Goal: Information Seeking & Learning: Learn about a topic

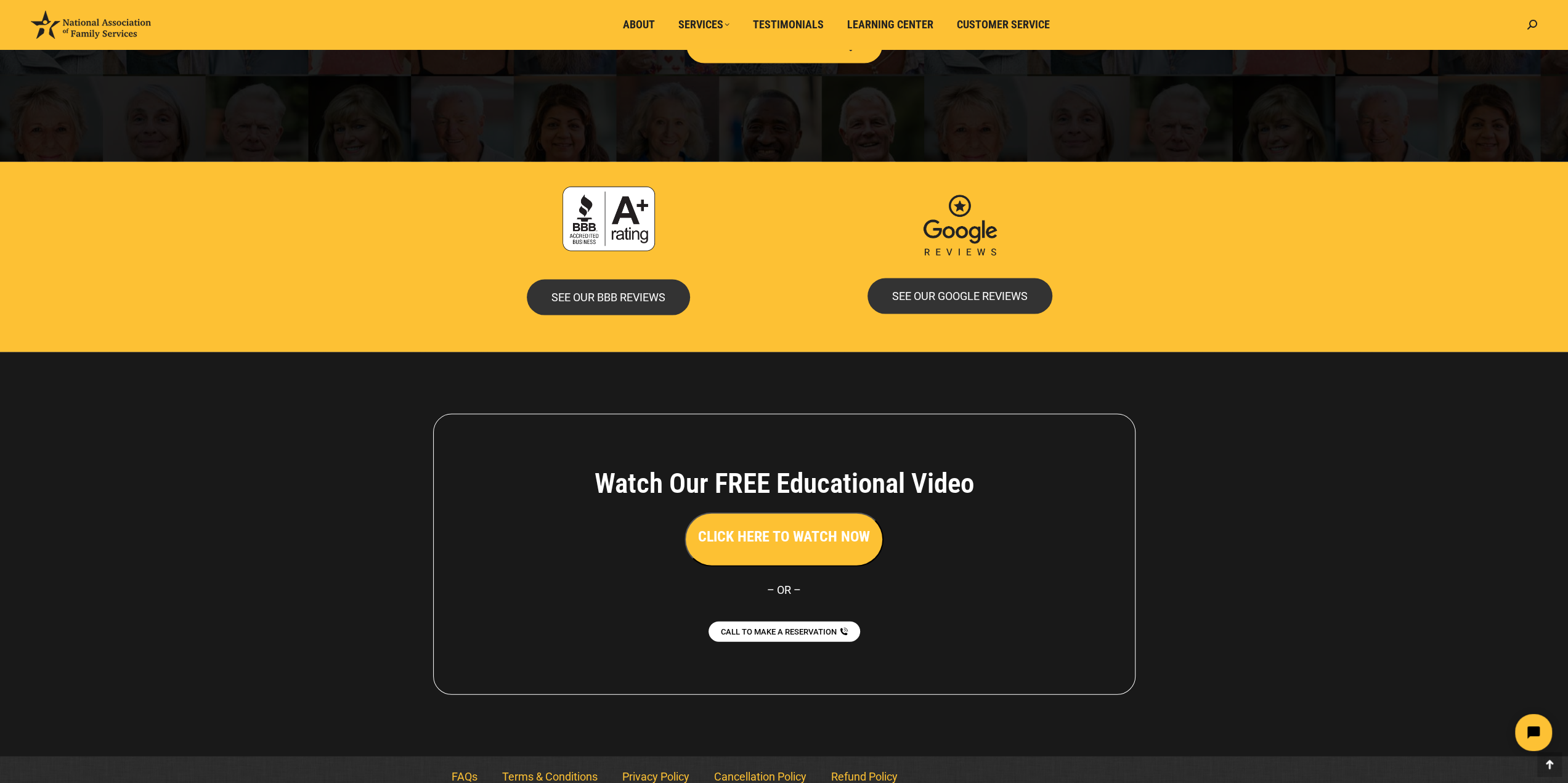
scroll to position [2453, 0]
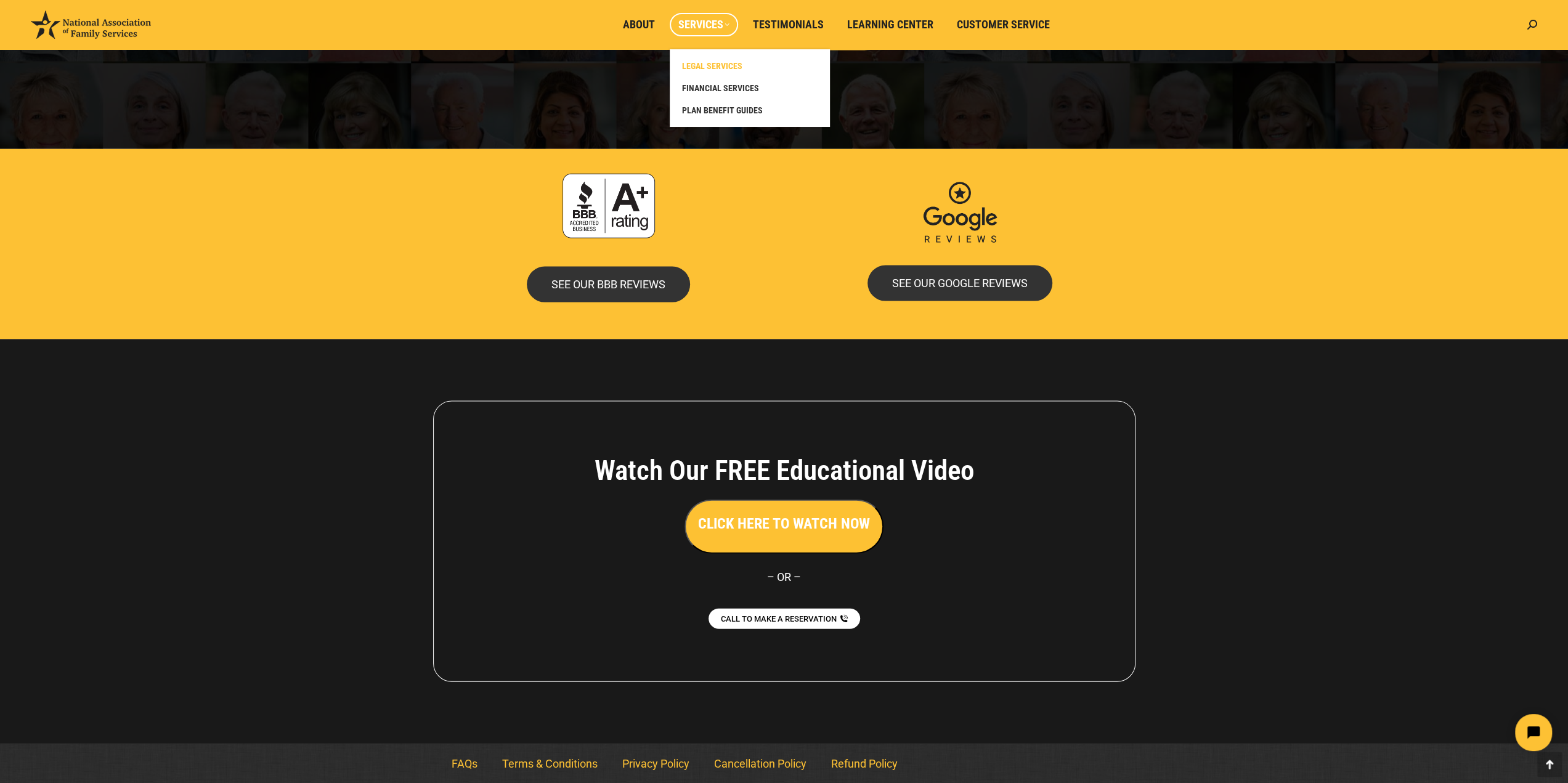
click at [721, 58] on link "LEGAL SERVICES" at bounding box center [750, 66] width 148 height 22
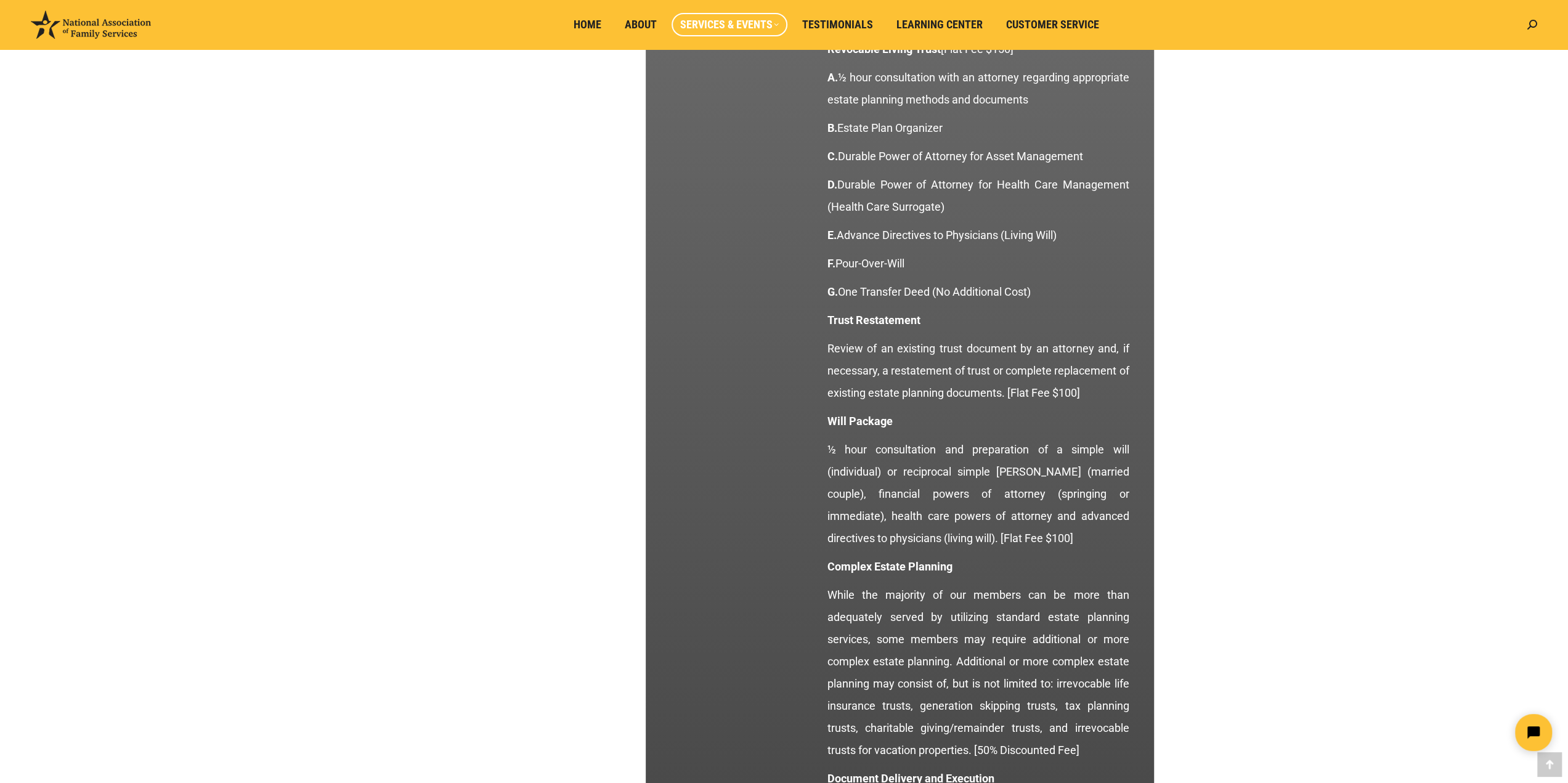
scroll to position [1337, 0]
drag, startPoint x: 1050, startPoint y: 290, endPoint x: 943, endPoint y: 197, distance: 141.8
click at [943, 197] on div "Every plan member is entitled to comprehensive estate planning services and pre…" at bounding box center [977, 576] width 302 height 1400
click at [943, 197] on p "D. Durable Power of Attorney for Health Care Management (Health Care Surrogate)" at bounding box center [977, 195] width 302 height 44
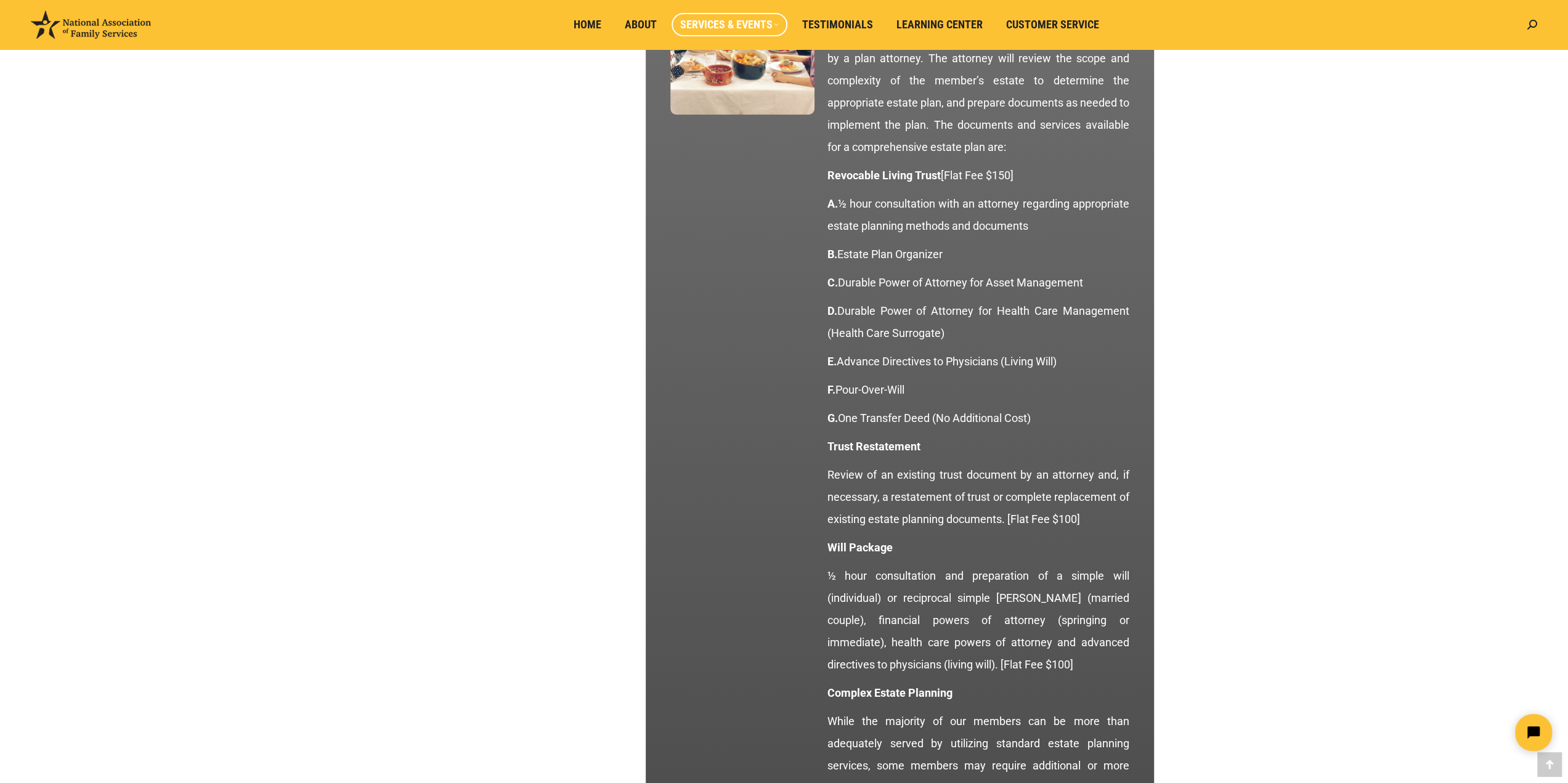
scroll to position [1208, 0]
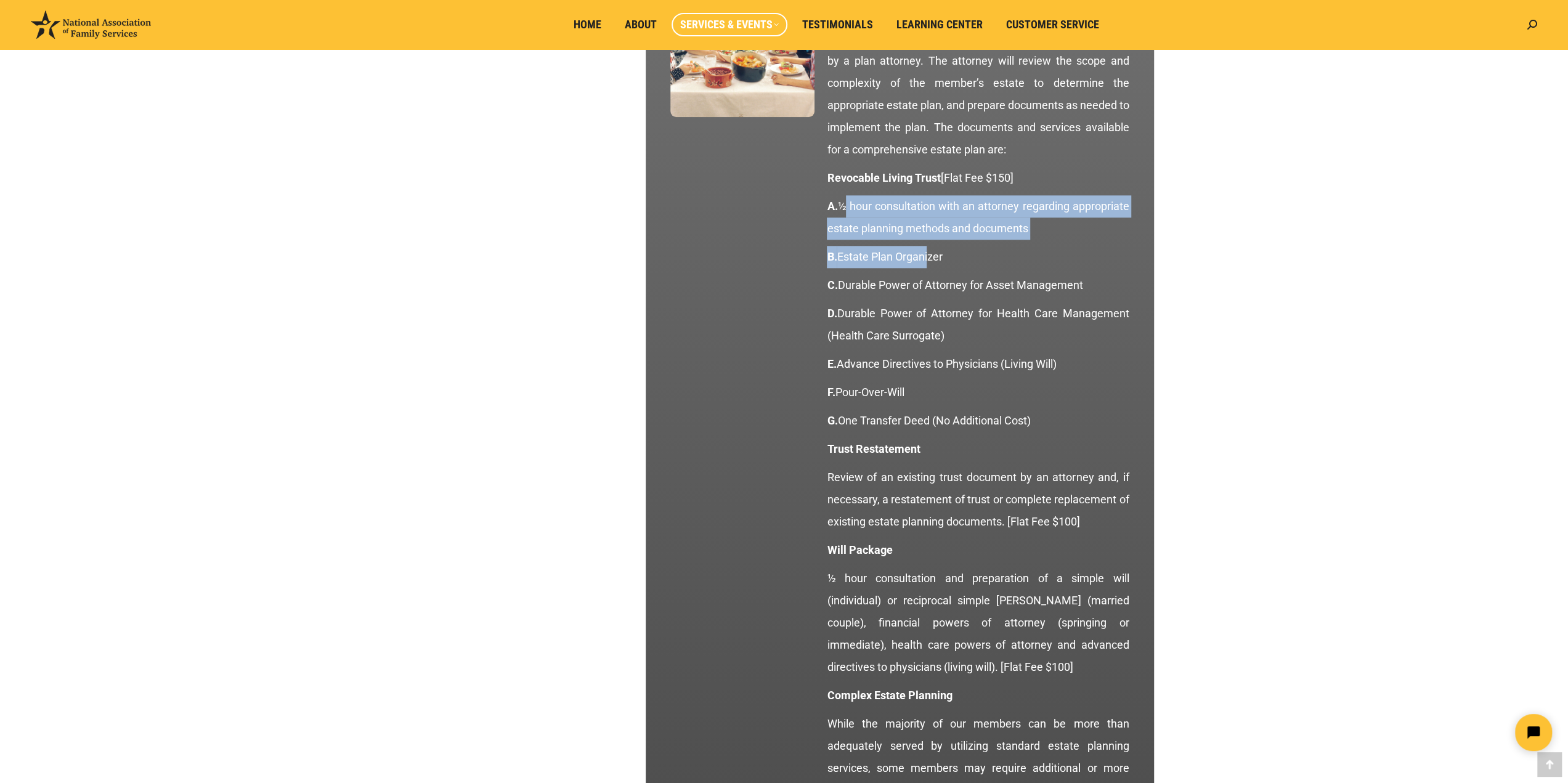
drag, startPoint x: 843, startPoint y: 208, endPoint x: 928, endPoint y: 261, distance: 100.2
click at [928, 261] on div "Every plan member is entitled to comprehensive estate planning services and pre…" at bounding box center [977, 705] width 302 height 1400
click at [928, 261] on p "B. Estate Plan Organizer" at bounding box center [977, 256] width 302 height 22
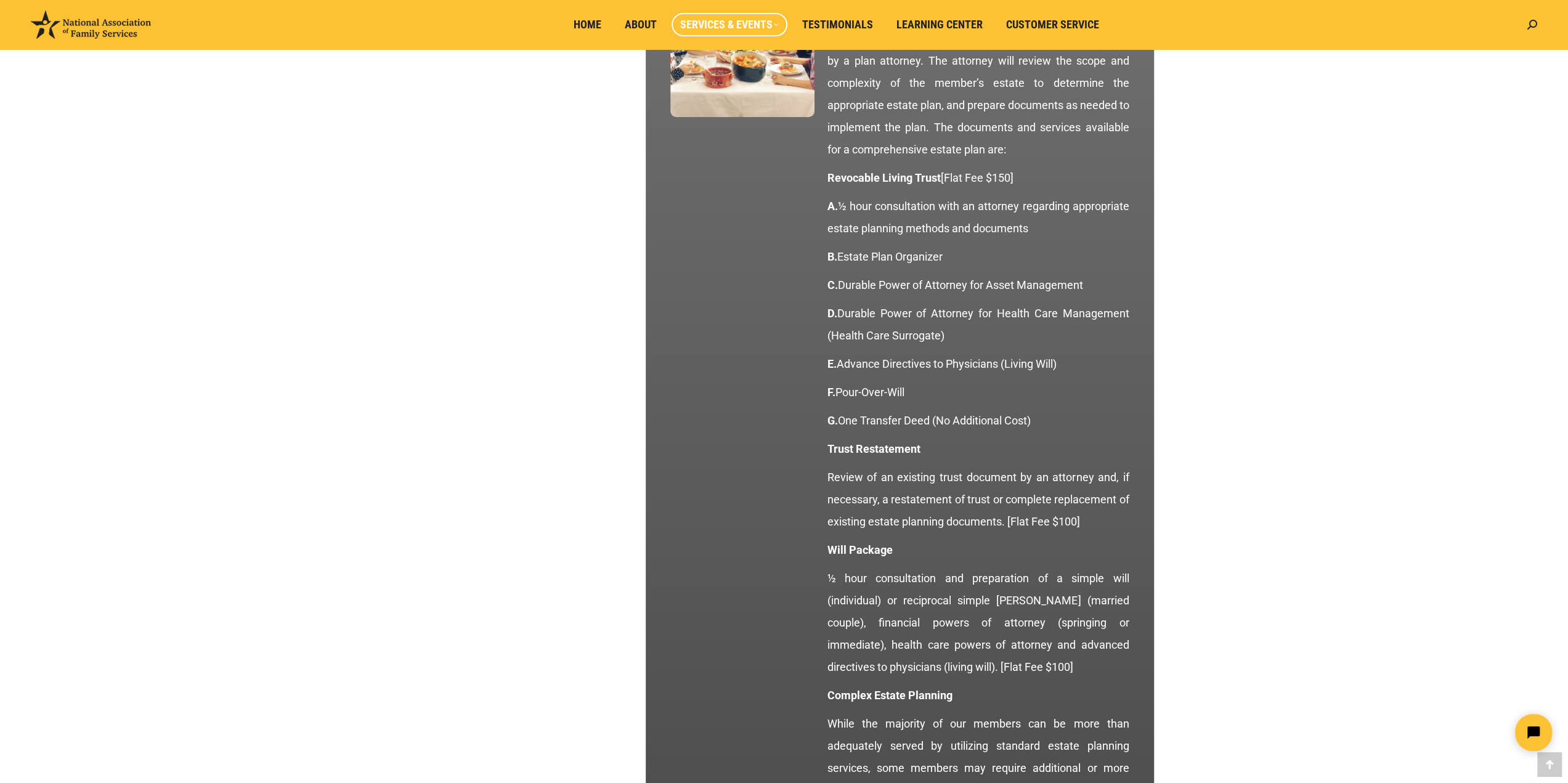
drag, startPoint x: 950, startPoint y: 259, endPoint x: 842, endPoint y: 258, distance: 108.0
click at [842, 258] on p "B. Estate Plan Organizer" at bounding box center [977, 256] width 302 height 22
drag, startPoint x: 841, startPoint y: 208, endPoint x: 1031, endPoint y: 226, distance: 190.9
click at [1031, 226] on p "A. ½ hour consultation with an attorney regarding appropriate estate planning m…" at bounding box center [977, 217] width 302 height 44
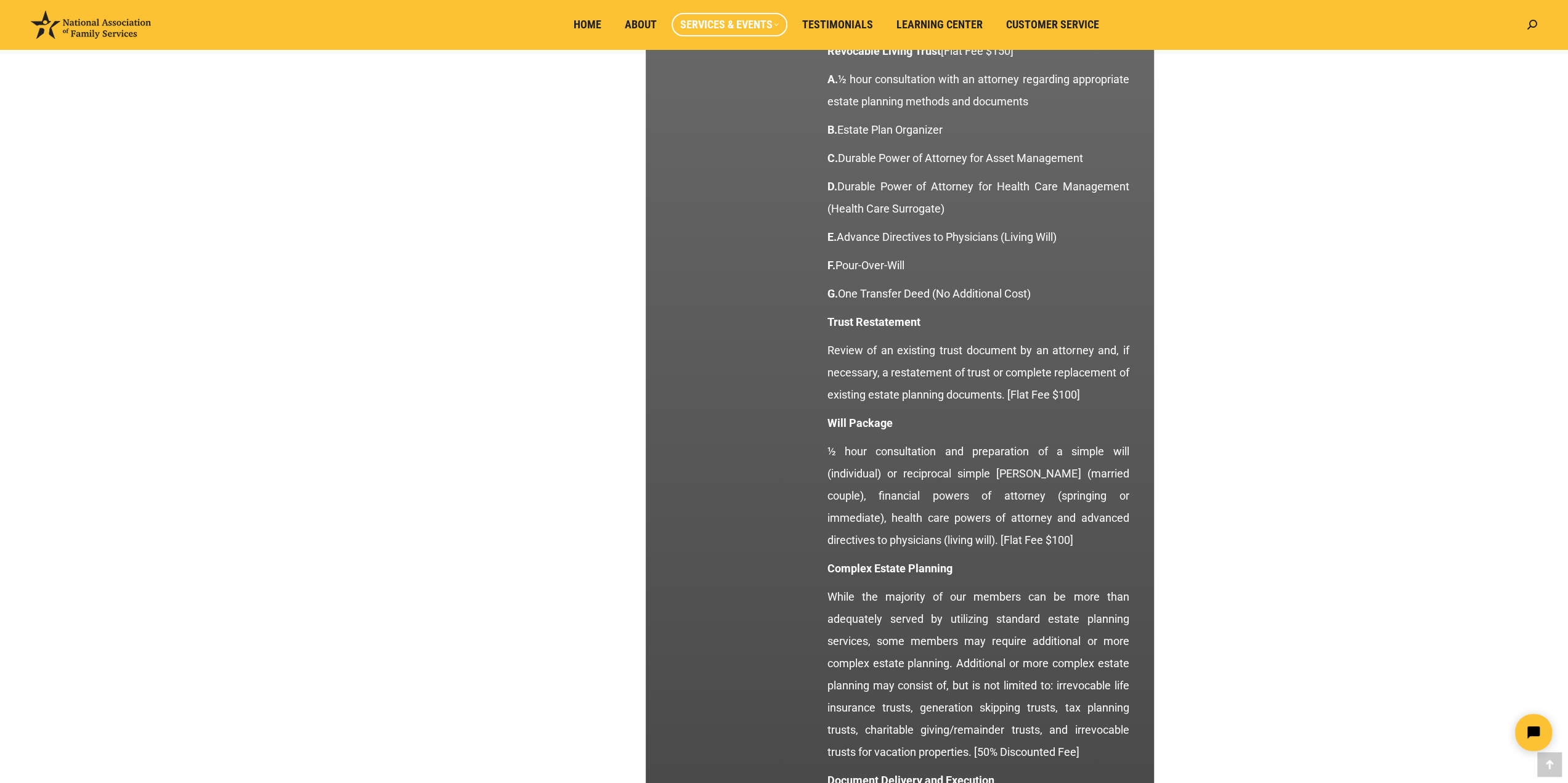
scroll to position [1337, 0]
drag, startPoint x: 1070, startPoint y: 231, endPoint x: 842, endPoint y: 230, distance: 228.0
click at [842, 230] on p "E. Advance Directives to Physicians (Living Will)" at bounding box center [977, 235] width 302 height 22
click at [844, 263] on p "F. Pour-Over-Will" at bounding box center [977, 263] width 302 height 22
drag, startPoint x: 839, startPoint y: 264, endPoint x: 939, endPoint y: 264, distance: 100.0
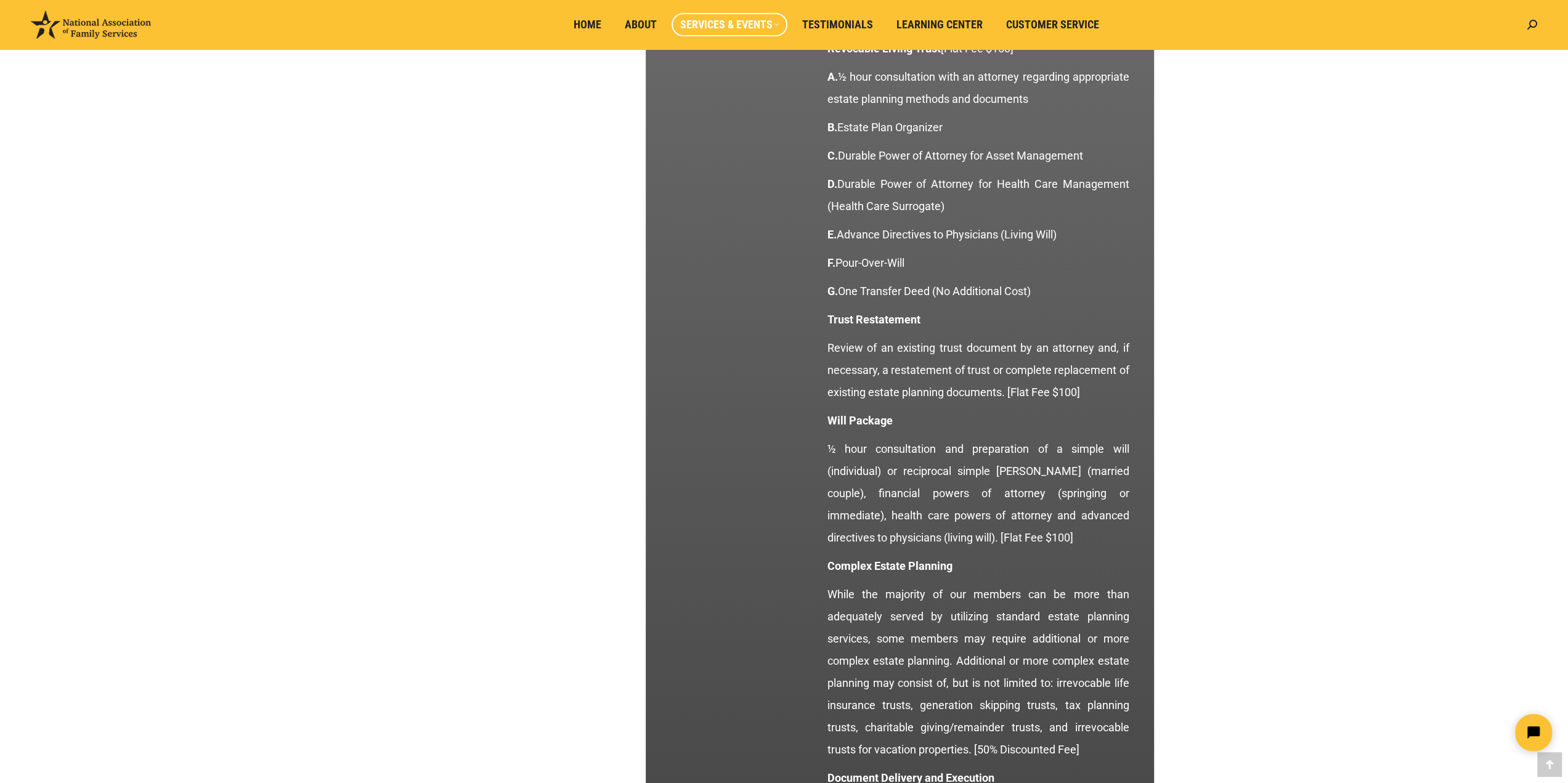
click at [939, 264] on p "F. Pour-Over-Will" at bounding box center [977, 263] width 302 height 22
drag, startPoint x: 842, startPoint y: 290, endPoint x: 1046, endPoint y: 290, distance: 204.0
click at [1046, 290] on p "G. One Transfer Deed (No Additional Cost)" at bounding box center [977, 291] width 302 height 22
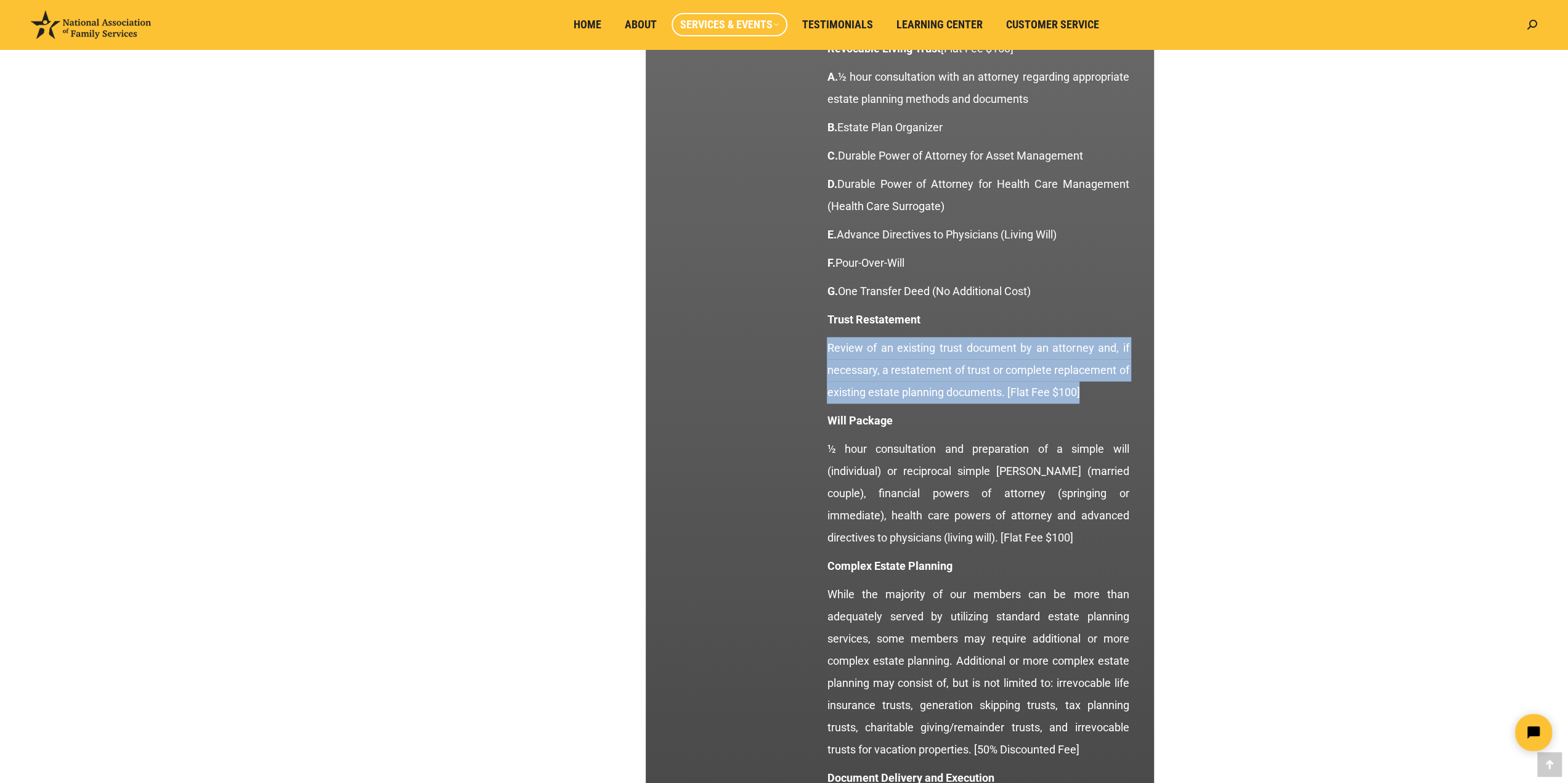
drag, startPoint x: 827, startPoint y: 348, endPoint x: 1122, endPoint y: 387, distance: 297.6
click at [1122, 387] on p "Review of an existing trust document by an attorney and, if necessary, a restat…" at bounding box center [977, 370] width 302 height 66
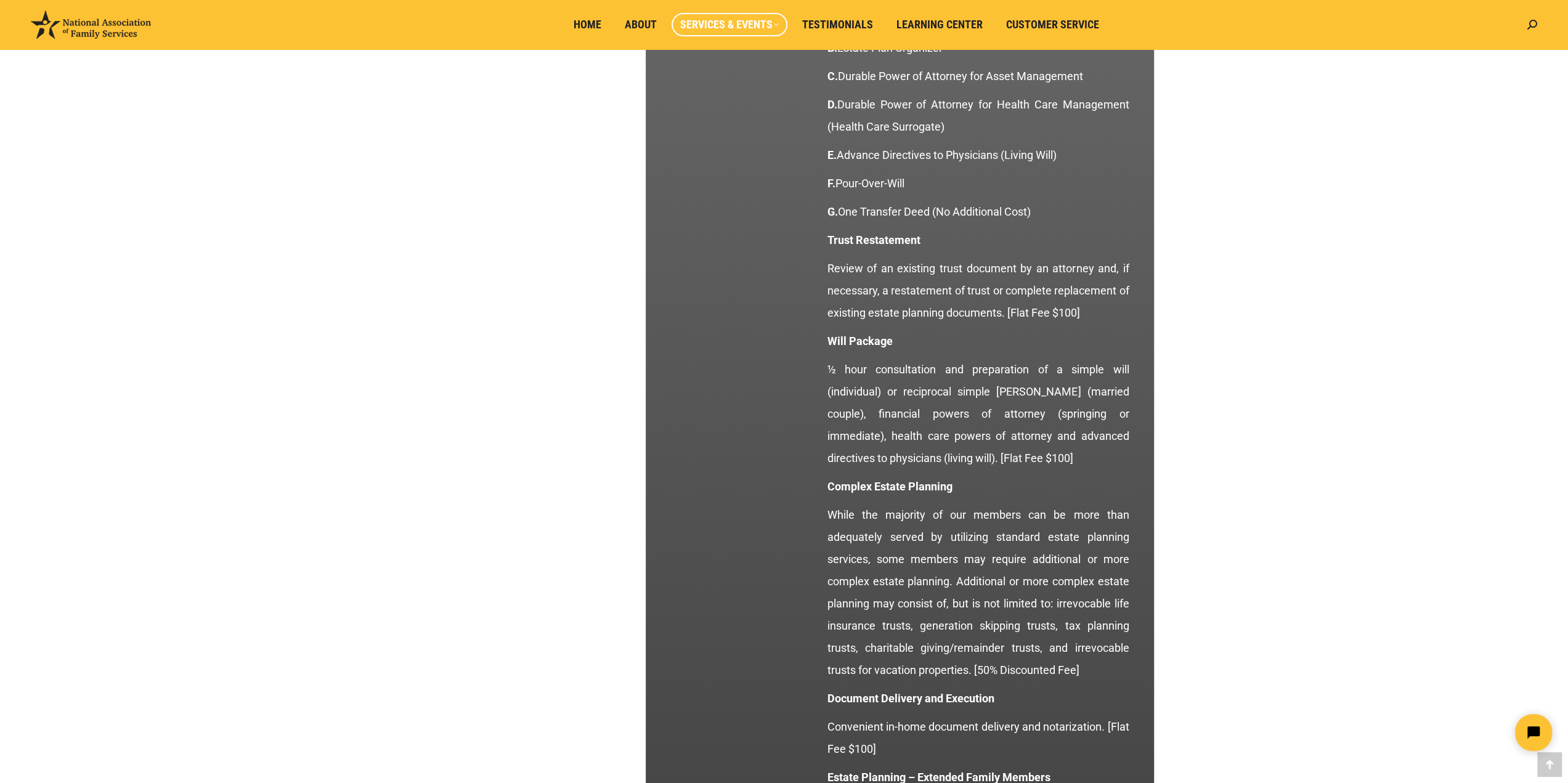
scroll to position [1417, 0]
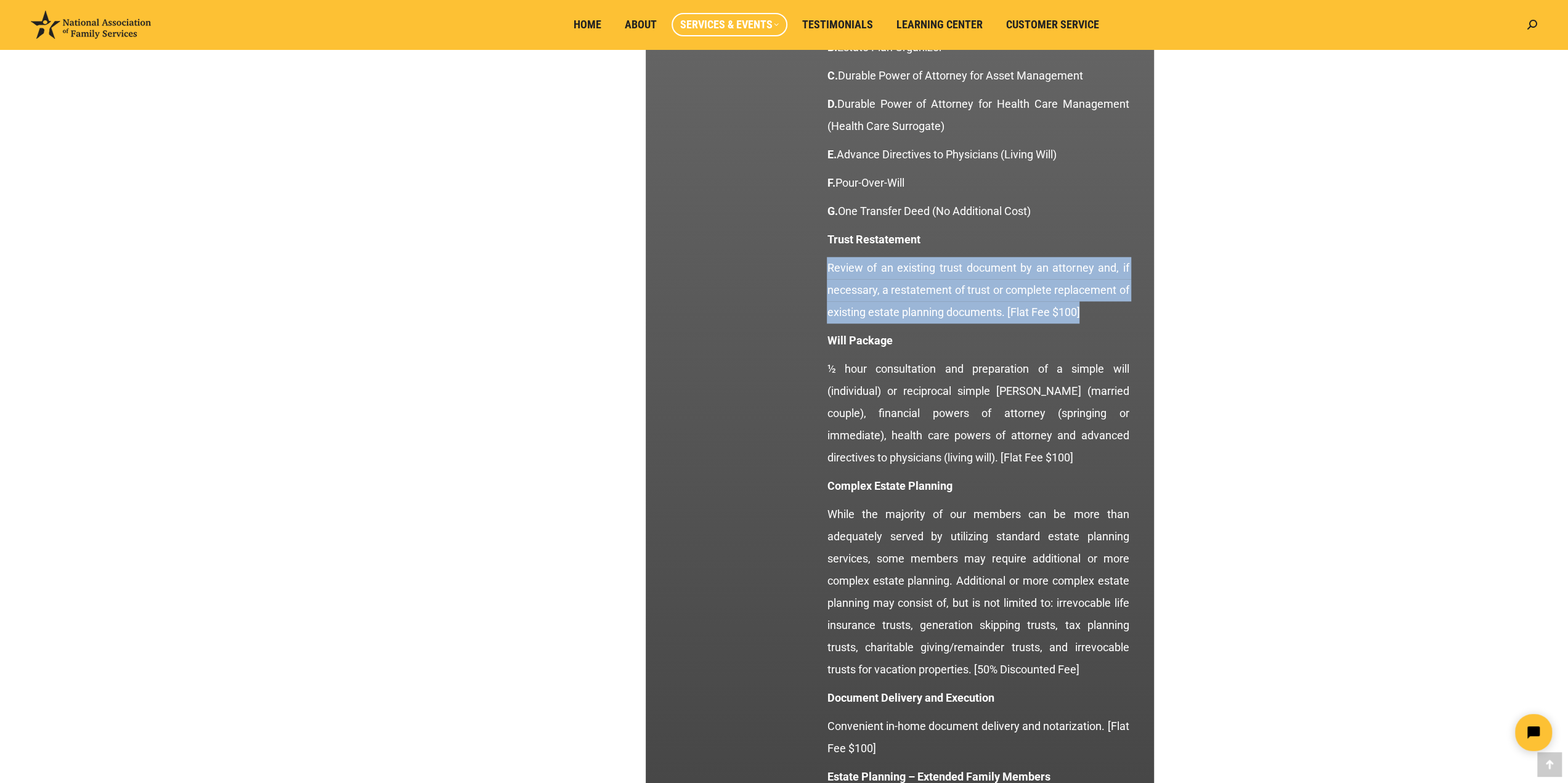
drag, startPoint x: 1109, startPoint y: 316, endPoint x: 824, endPoint y: 268, distance: 289.0
click at [824, 268] on div "Estate Planning & Living Trusts Every plan member is entitled to comprehensive …" at bounding box center [978, 482] width 315 height 1452
drag, startPoint x: 830, startPoint y: 268, endPoint x: 1080, endPoint y: 312, distance: 253.8
click at [1080, 312] on p "Review of an existing trust document by an attorney and, if necessary, a restat…" at bounding box center [977, 290] width 302 height 66
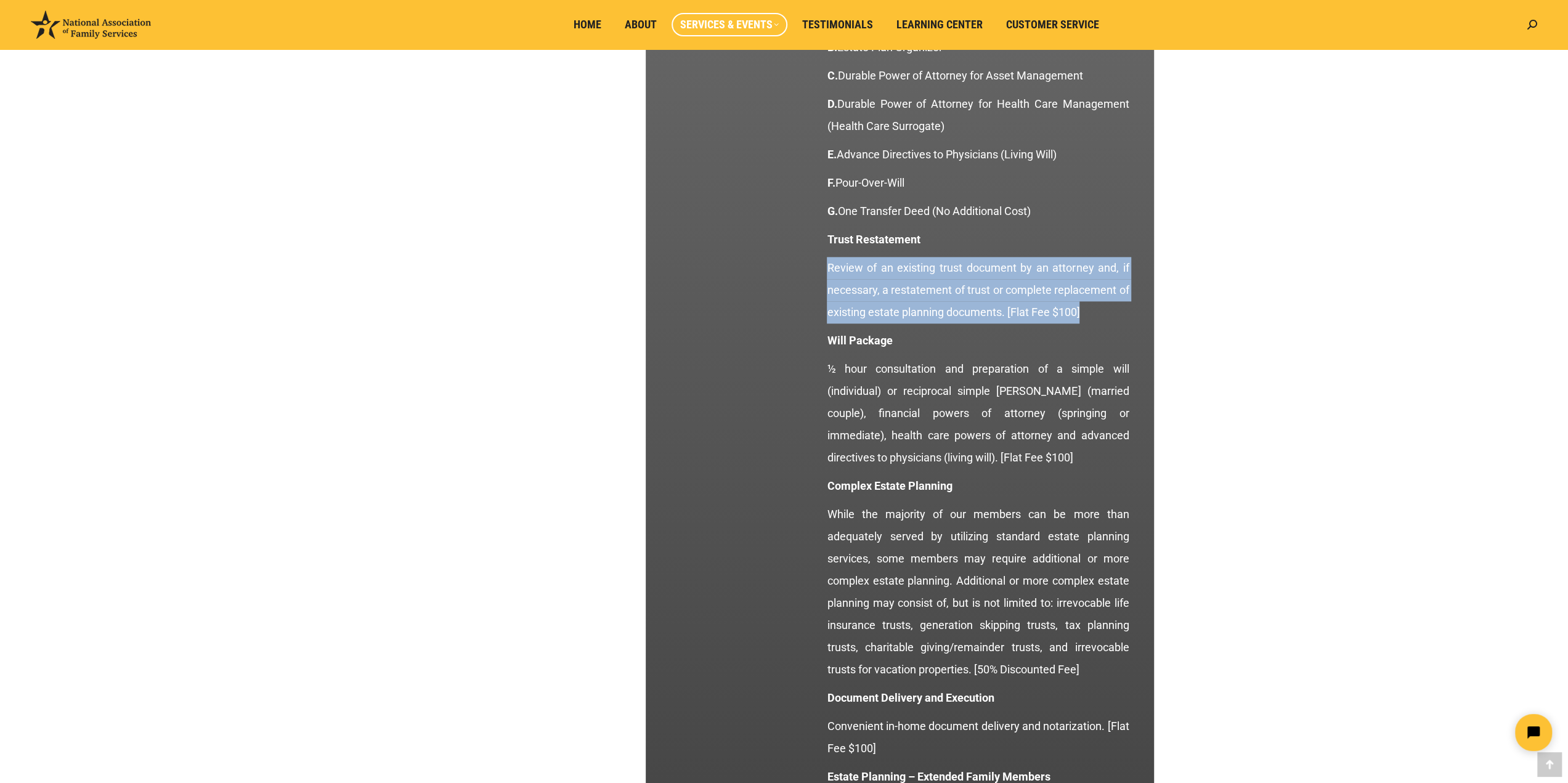
click at [1080, 312] on p "Review of an existing trust document by an attorney and, if necessary, a restat…" at bounding box center [977, 290] width 302 height 66
drag, startPoint x: 830, startPoint y: 262, endPoint x: 1093, endPoint y: 319, distance: 269.1
click at [1093, 319] on p "Review of an existing trust document by an attorney and, if necessary, a restat…" at bounding box center [977, 290] width 302 height 66
click at [1118, 320] on p "Review of an existing trust document by an attorney and, if necessary, a restat…" at bounding box center [977, 290] width 302 height 66
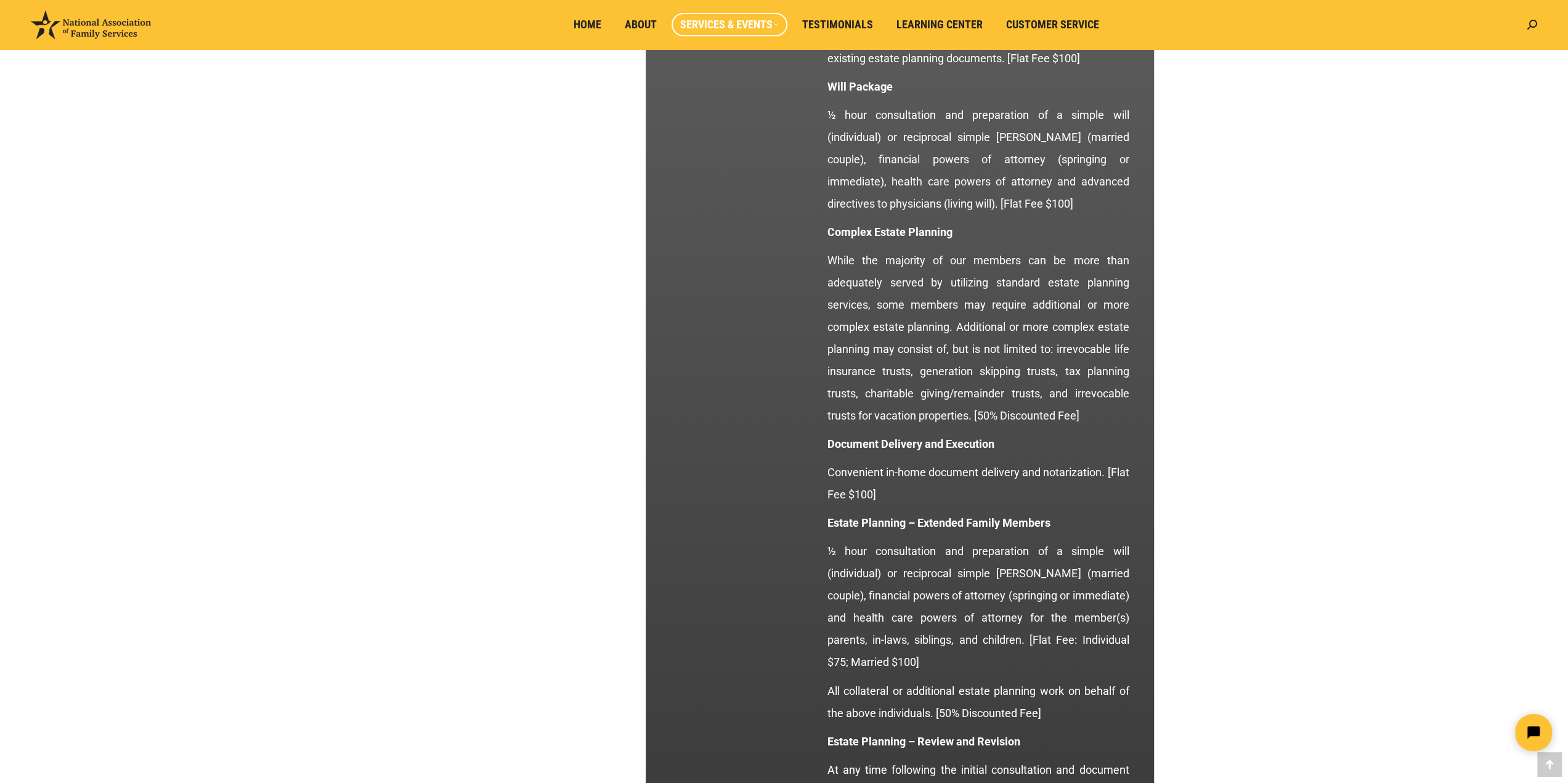
scroll to position [1691, 0]
